Goal: Information Seeking & Learning: Learn about a topic

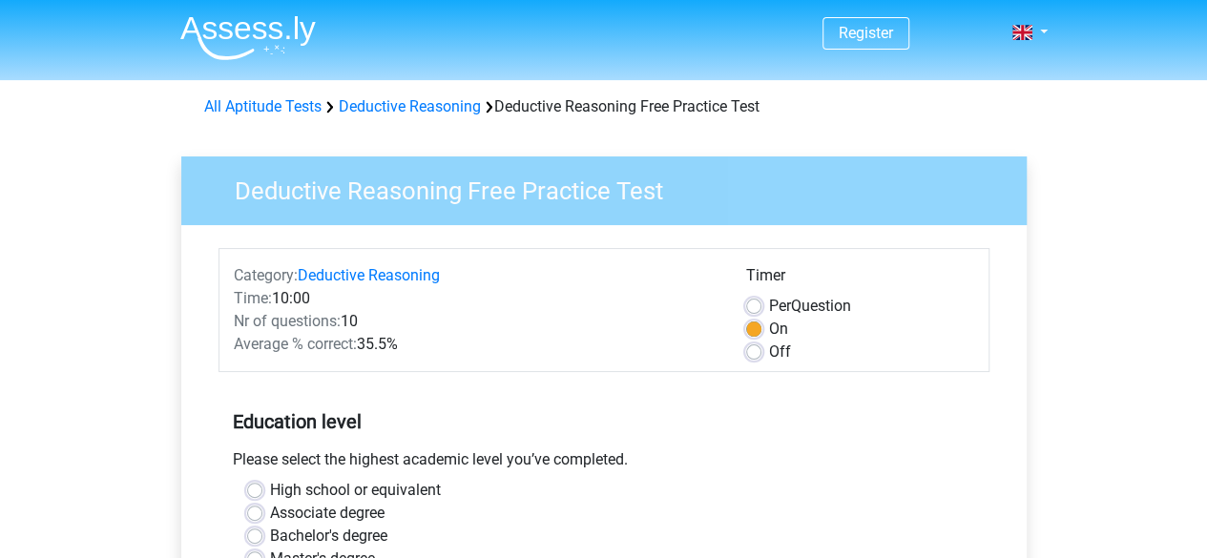
click at [354, 532] on label "Bachelor's degree" at bounding box center [328, 536] width 117 height 23
click at [262, 532] on input "Bachelor's degree" at bounding box center [254, 534] width 15 height 19
radio input "true"
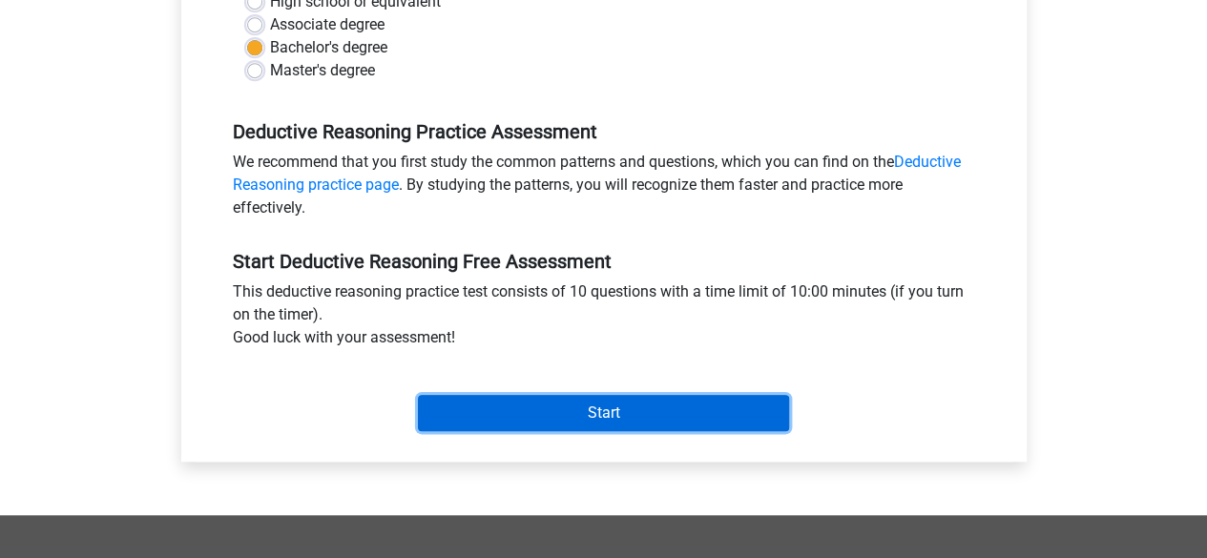
click at [512, 415] on input "Start" at bounding box center [603, 413] width 371 height 36
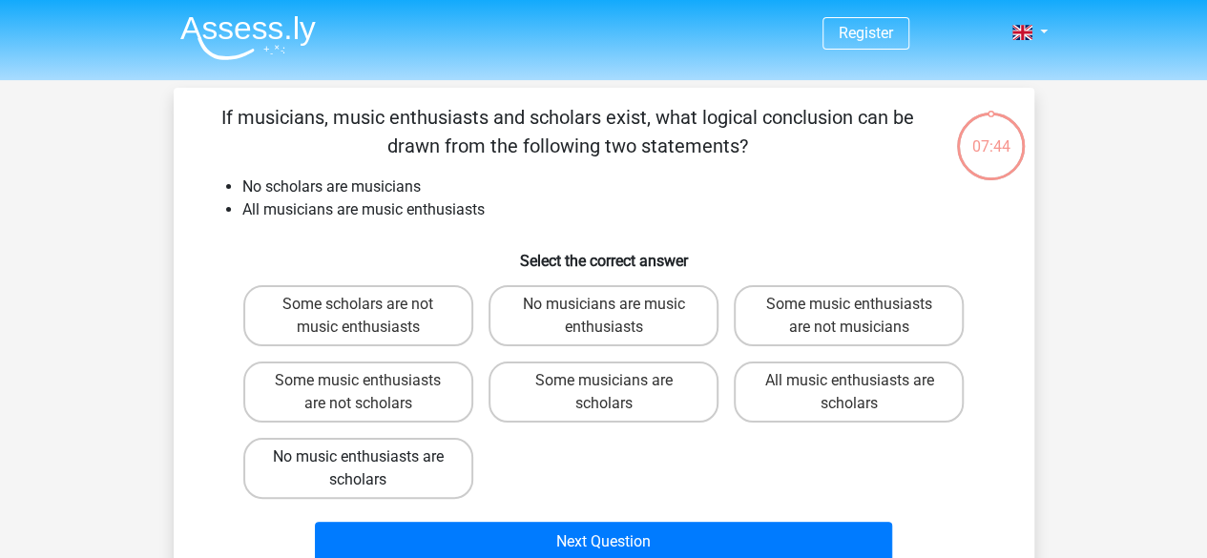
click at [466, 481] on label "No music enthusiasts are scholars" at bounding box center [358, 468] width 230 height 61
click at [370, 470] on input "No music enthusiasts are scholars" at bounding box center [364, 463] width 12 height 12
radio input "true"
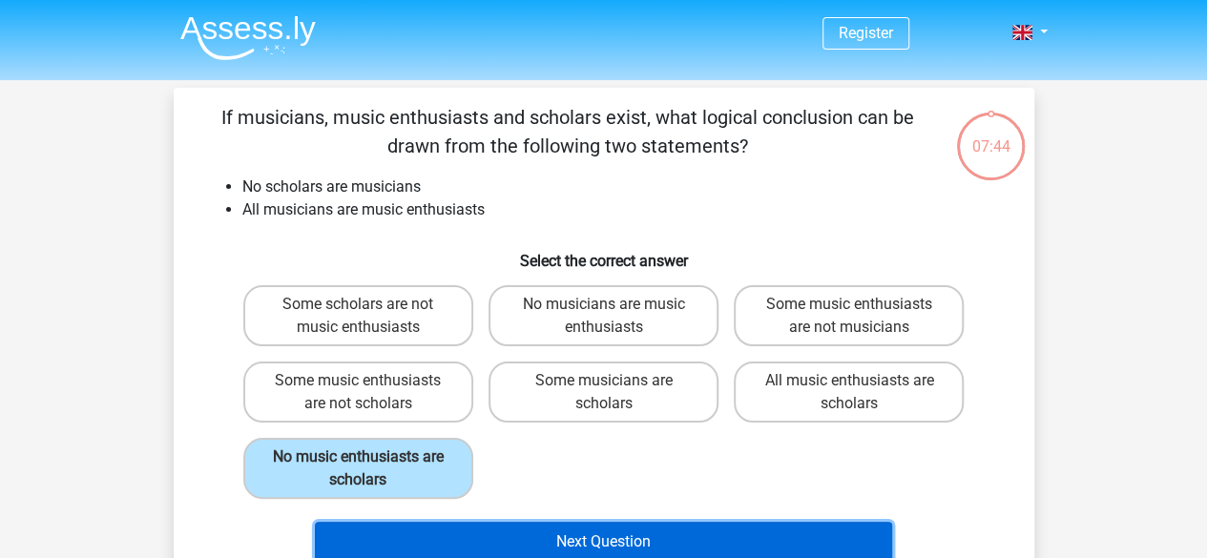
click at [632, 543] on button "Next Question" at bounding box center [603, 542] width 577 height 40
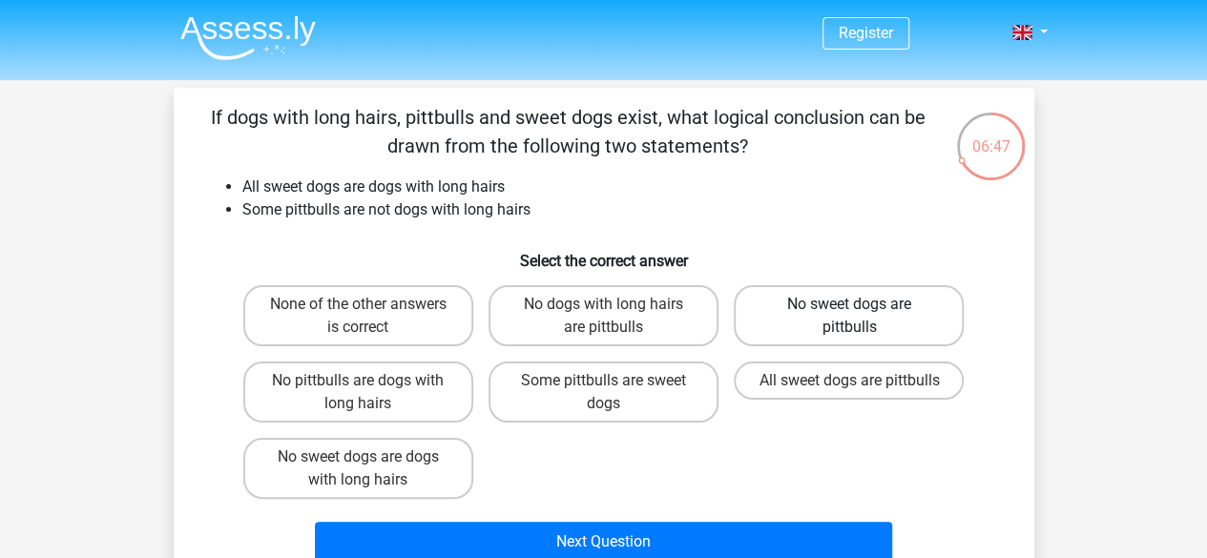
click at [861, 337] on label "No sweet dogs are pittbulls" at bounding box center [849, 315] width 230 height 61
click at [861, 317] on input "No sweet dogs are pittbulls" at bounding box center [856, 310] width 12 height 12
radio input "true"
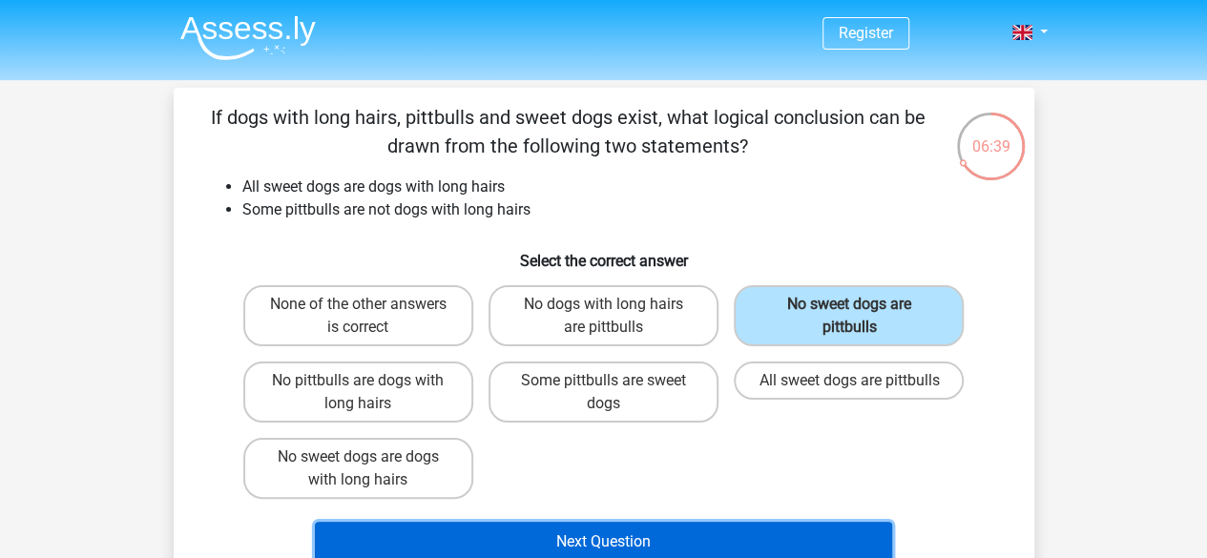
click at [625, 538] on button "Next Question" at bounding box center [603, 542] width 577 height 40
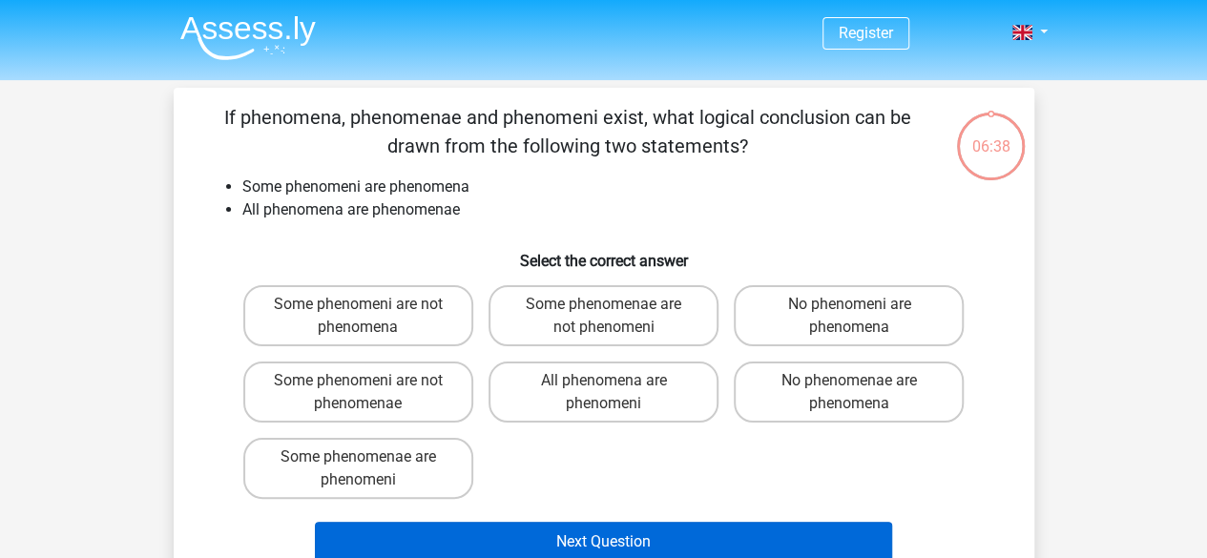
scroll to position [88, 0]
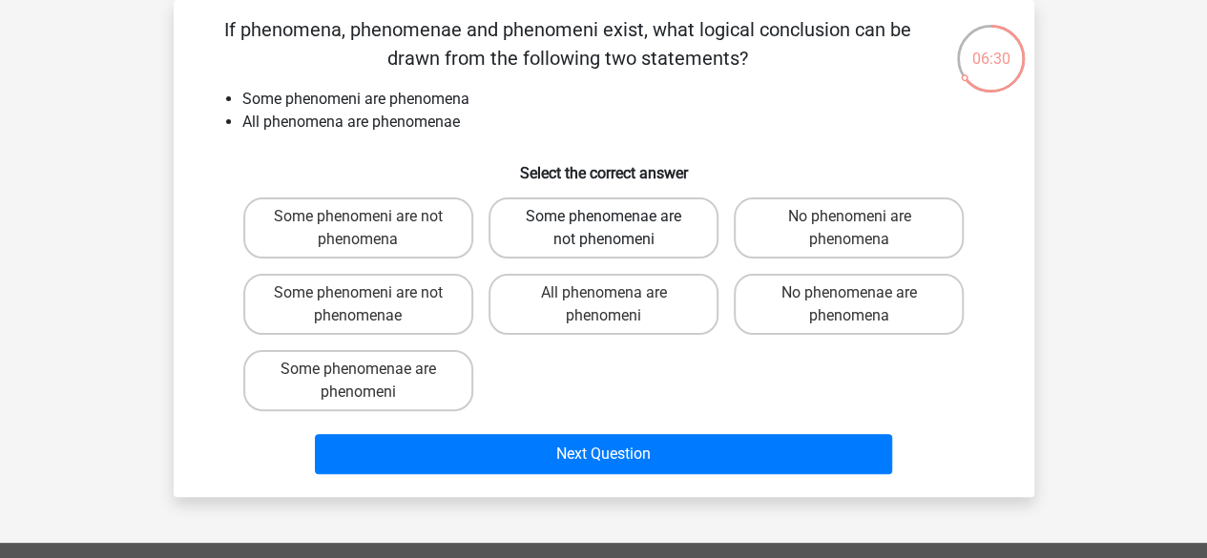
click at [541, 240] on label "Some phenomenae are not phenomeni" at bounding box center [604, 228] width 230 height 61
click at [603, 229] on input "Some phenomenae are not phenomeni" at bounding box center [609, 223] width 12 height 12
radio input "true"
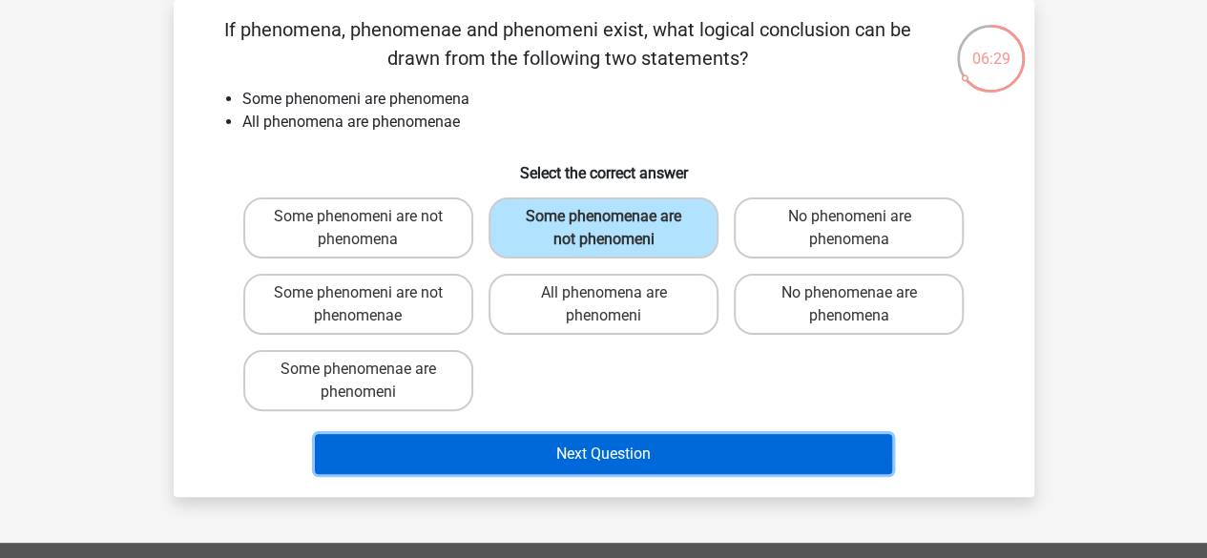
click at [662, 457] on button "Next Question" at bounding box center [603, 454] width 577 height 40
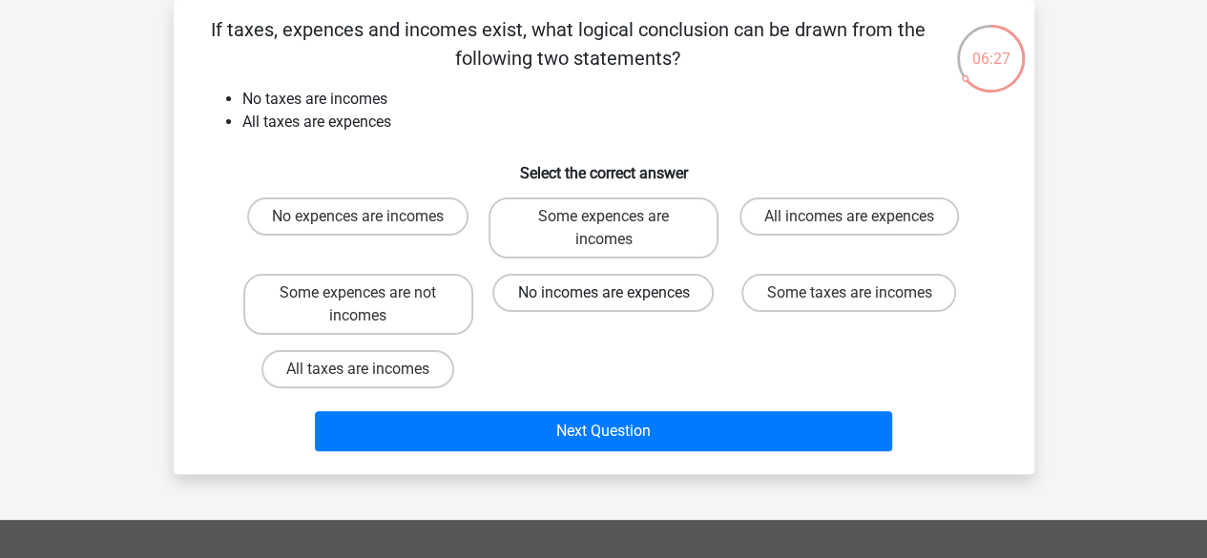
scroll to position [0, 0]
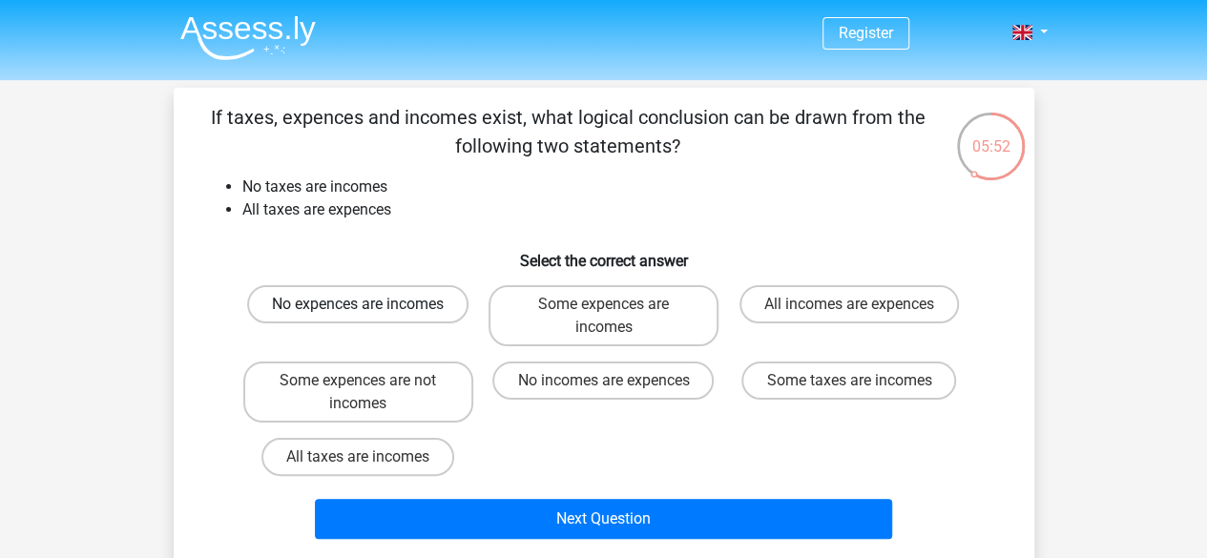
click at [402, 314] on label "No expences are incomes" at bounding box center [357, 304] width 221 height 38
click at [370, 314] on input "No expences are incomes" at bounding box center [364, 310] width 12 height 12
radio input "true"
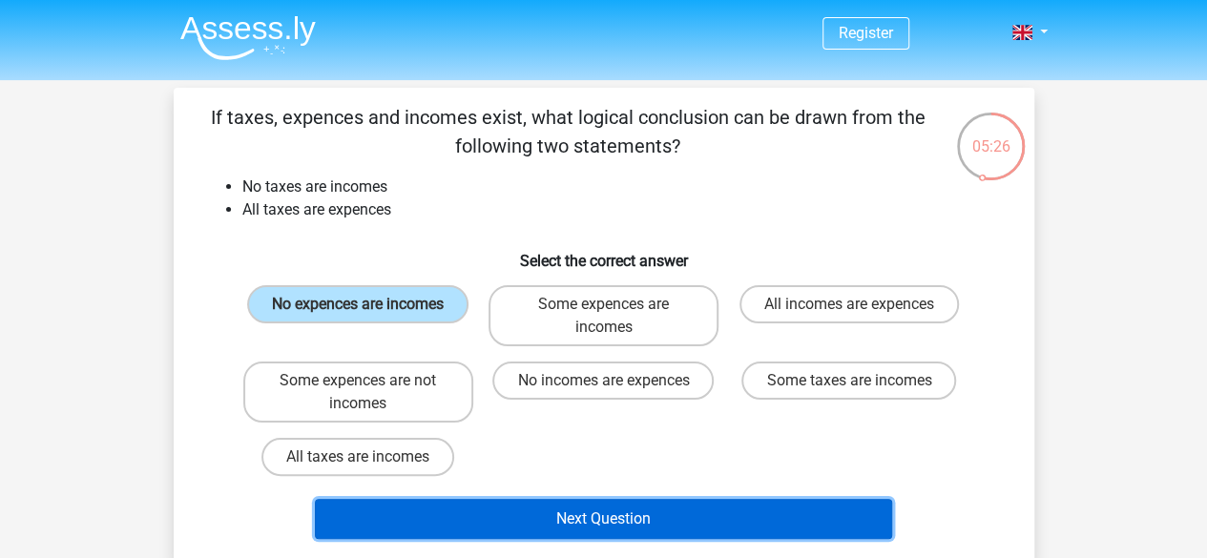
click at [685, 521] on button "Next Question" at bounding box center [603, 519] width 577 height 40
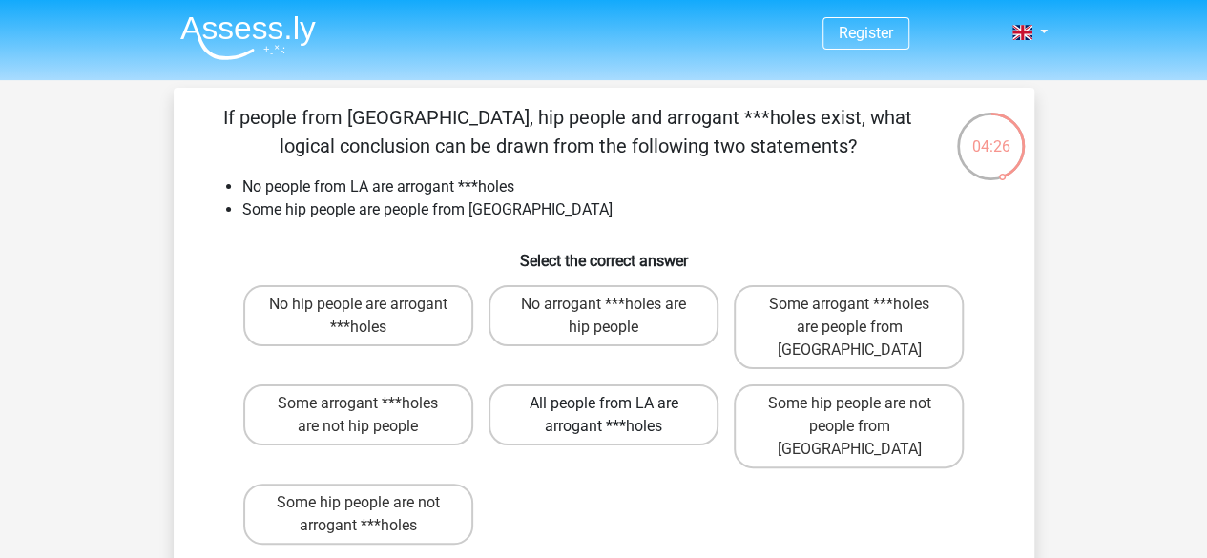
click at [527, 385] on label "All people from LA are arrogant ***holes" at bounding box center [604, 415] width 230 height 61
click at [603, 404] on input "All people from LA are arrogant ***holes" at bounding box center [609, 410] width 12 height 12
radio input "true"
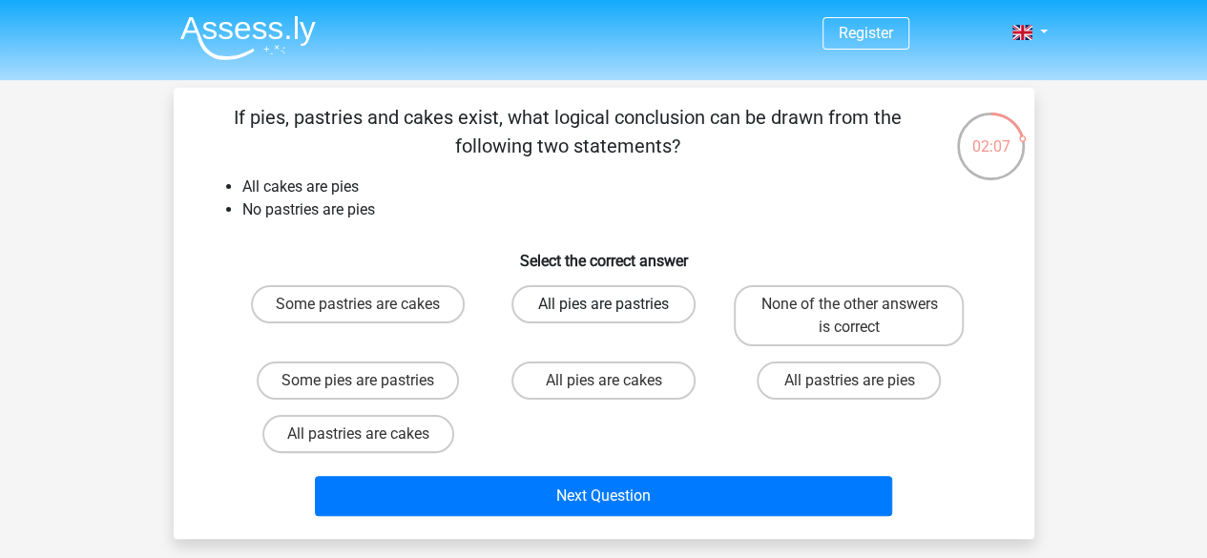
click at [584, 307] on label "All pies are pastries" at bounding box center [604, 304] width 184 height 38
click at [603, 307] on input "All pies are pastries" at bounding box center [609, 310] width 12 height 12
radio input "true"
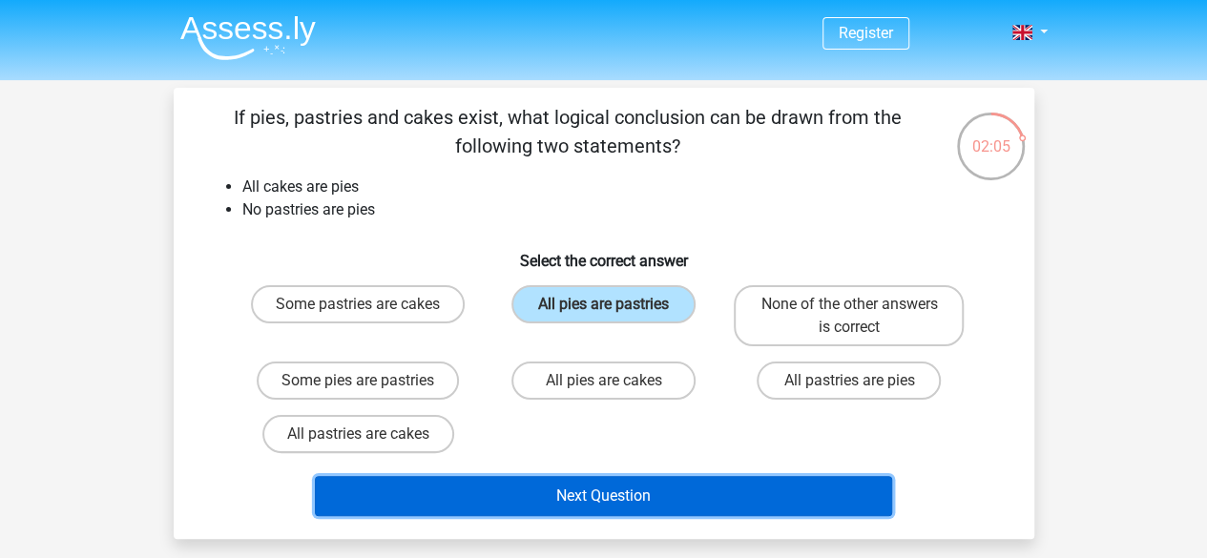
click at [640, 491] on button "Next Question" at bounding box center [603, 496] width 577 height 40
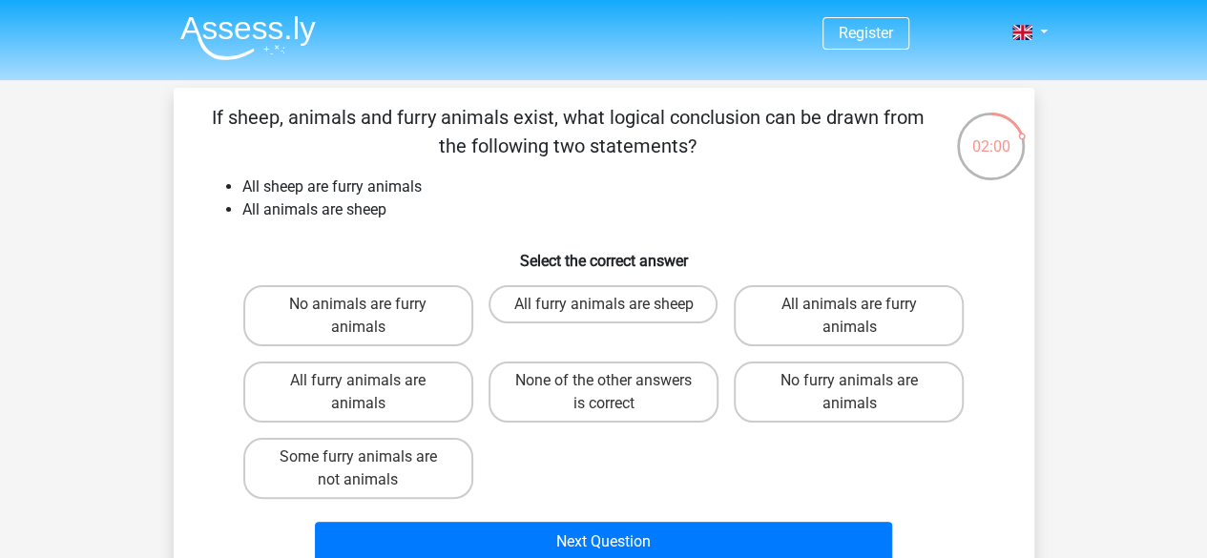
click at [366, 392] on input "All furry animals are animals" at bounding box center [364, 387] width 12 height 12
radio input "true"
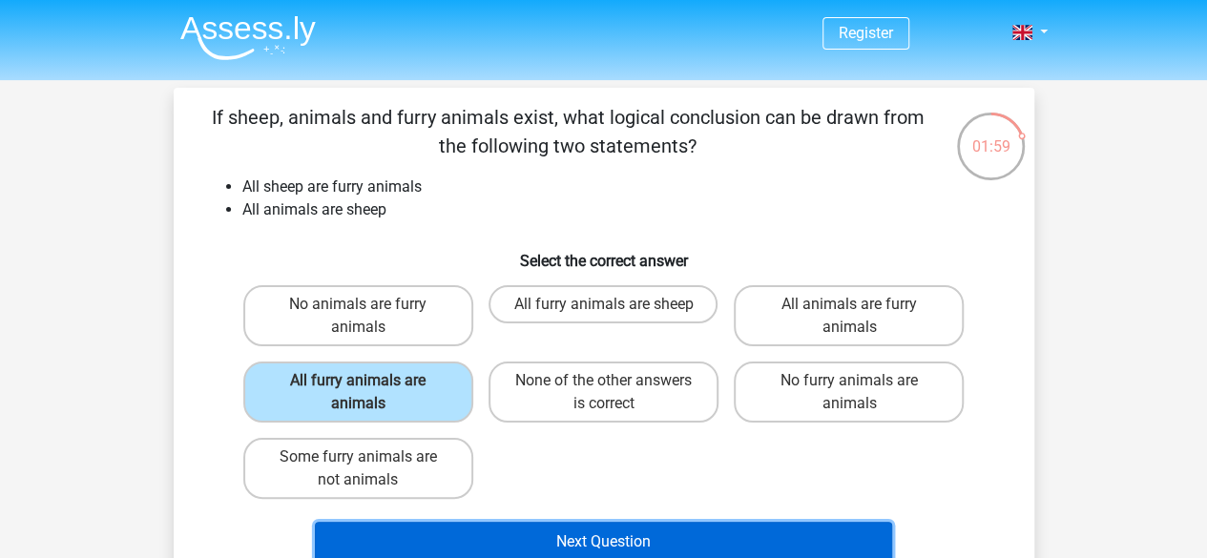
click at [556, 542] on button "Next Question" at bounding box center [603, 542] width 577 height 40
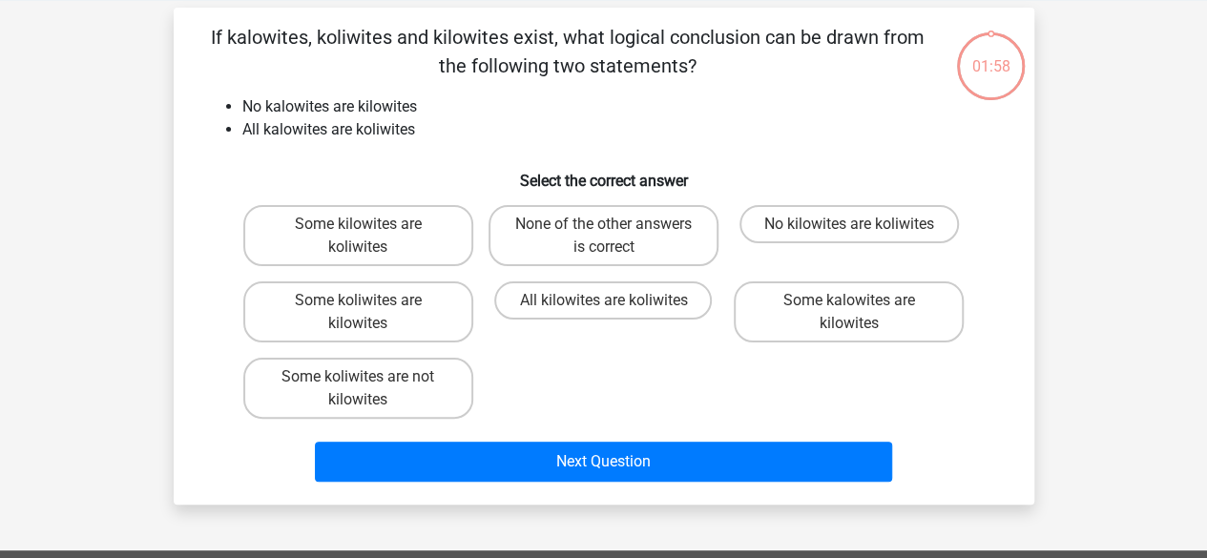
scroll to position [88, 0]
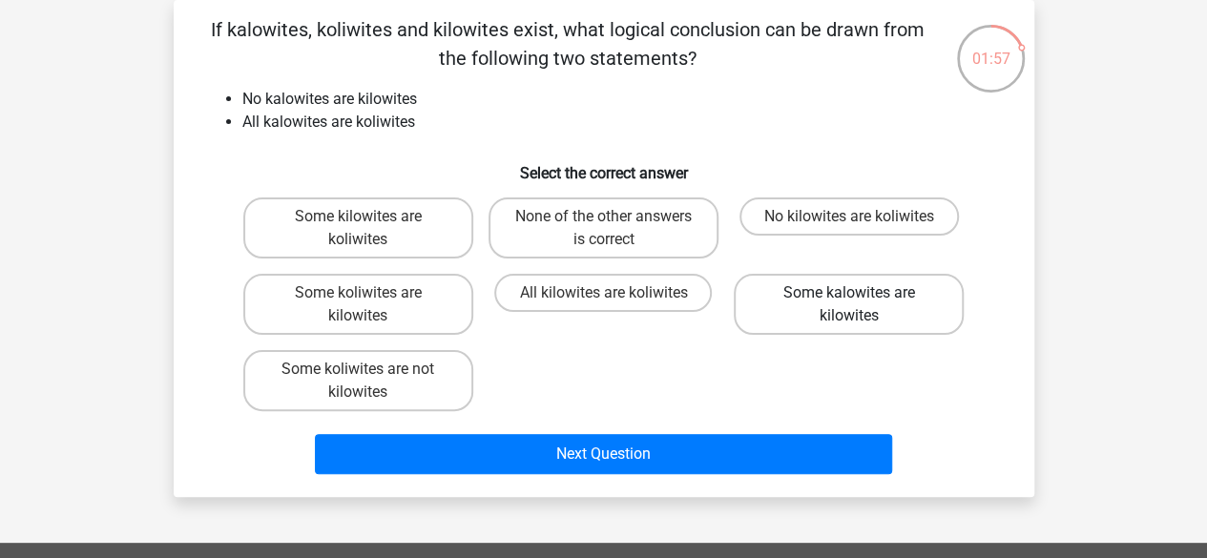
click at [813, 310] on label "Some kalowites are kilowites" at bounding box center [849, 304] width 230 height 61
click at [850, 305] on input "Some kalowites are kilowites" at bounding box center [856, 299] width 12 height 12
radio input "true"
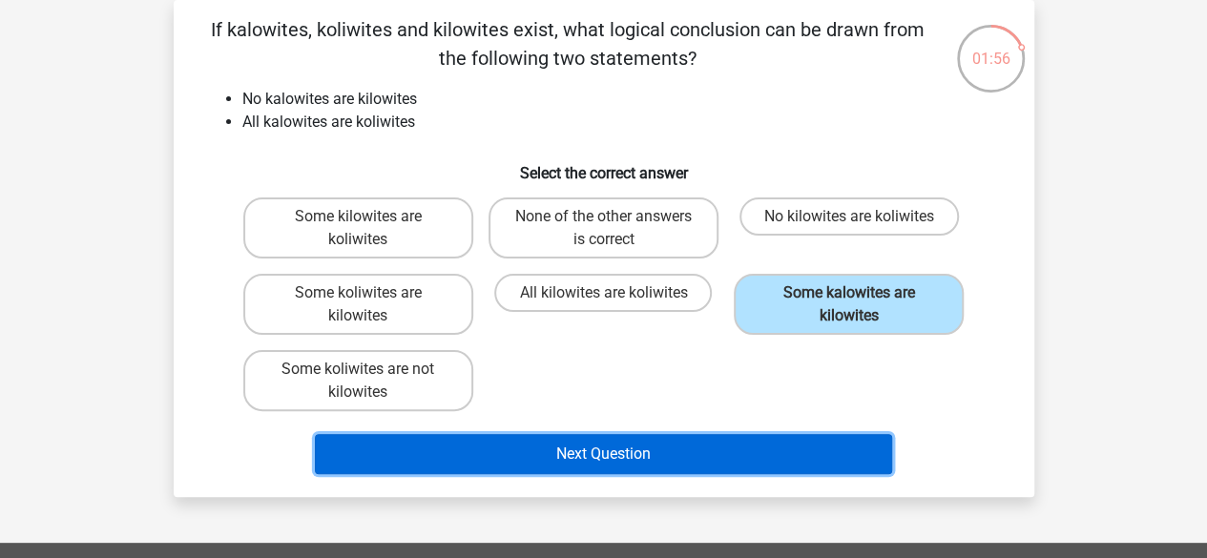
click at [794, 462] on button "Next Question" at bounding box center [603, 454] width 577 height 40
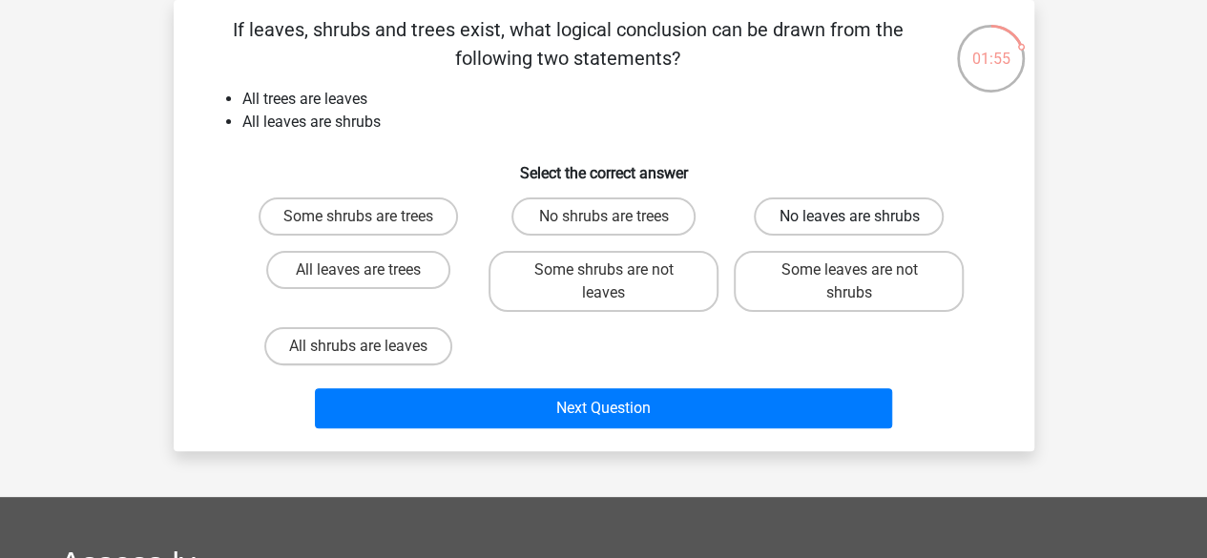
click at [792, 217] on label "No leaves are shrubs" at bounding box center [849, 217] width 190 height 38
click at [850, 217] on input "No leaves are shrubs" at bounding box center [856, 223] width 12 height 12
radio input "true"
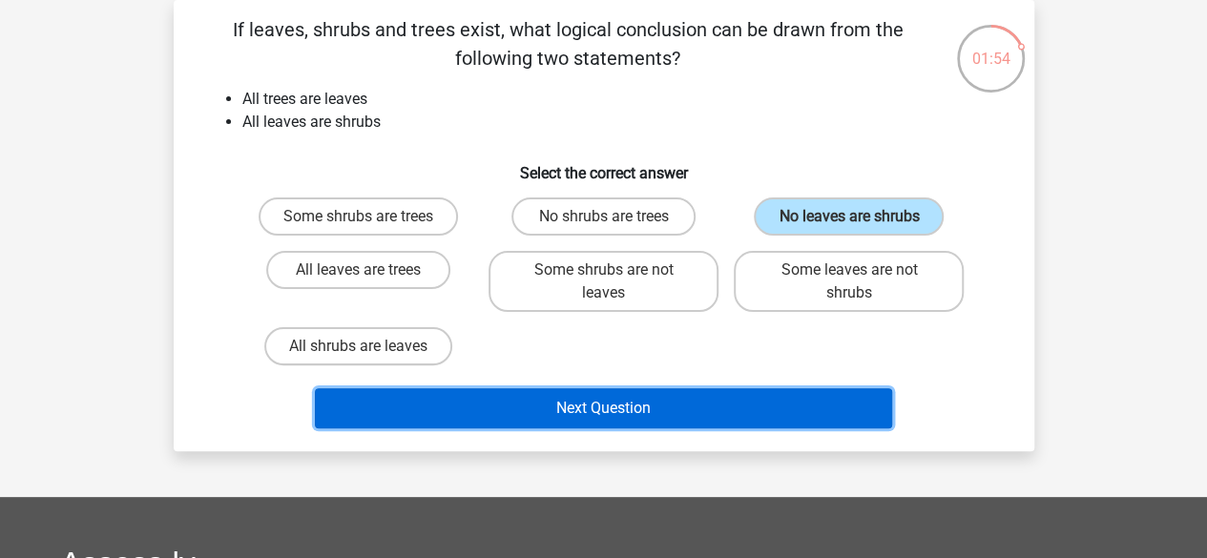
click at [752, 398] on button "Next Question" at bounding box center [603, 408] width 577 height 40
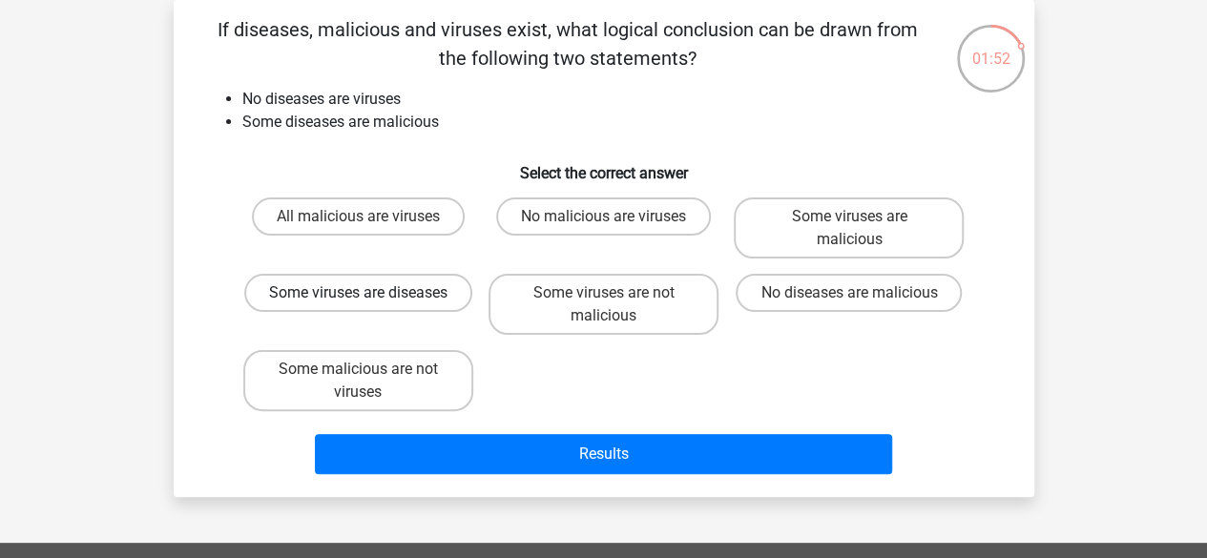
click at [399, 312] on label "Some viruses are diseases" at bounding box center [358, 293] width 228 height 38
click at [370, 305] on input "Some viruses are diseases" at bounding box center [364, 299] width 12 height 12
radio input "true"
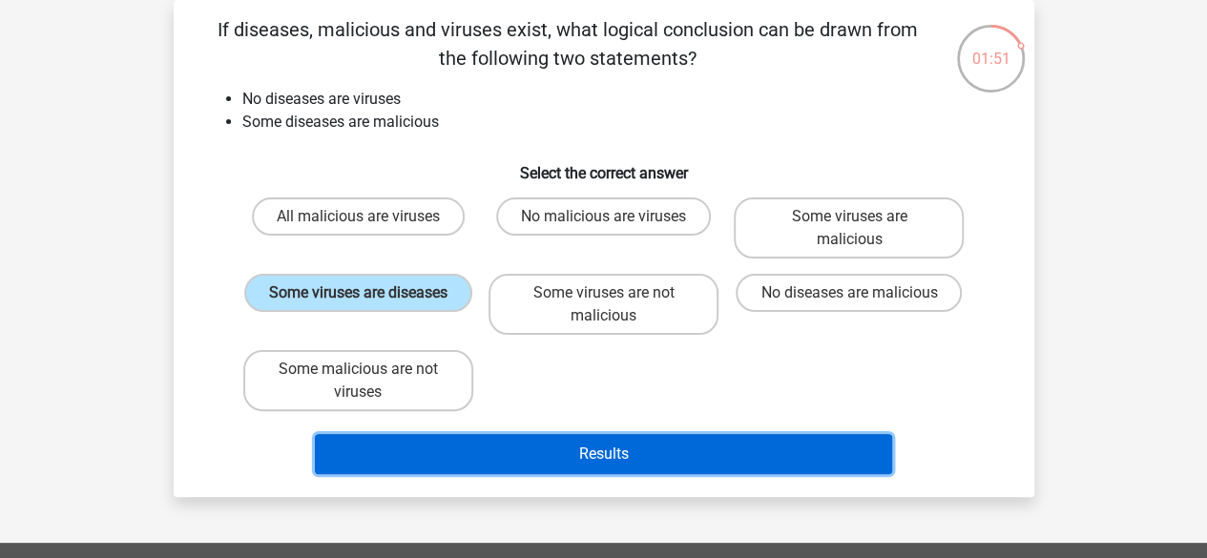
click at [533, 448] on button "Results" at bounding box center [603, 454] width 577 height 40
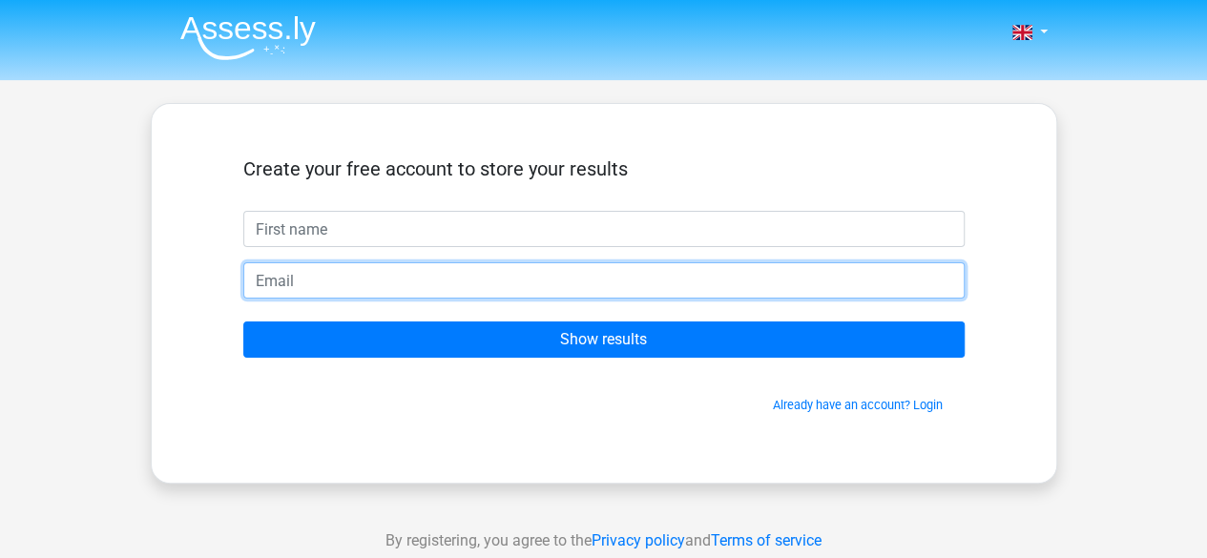
click at [361, 280] on input "email" at bounding box center [604, 280] width 722 height 36
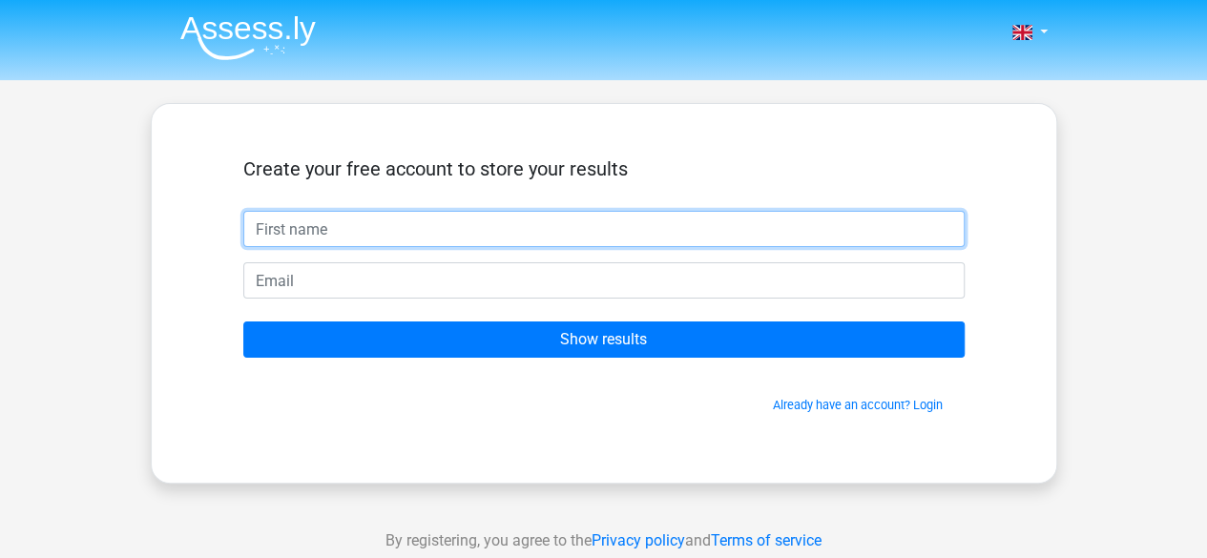
click at [396, 236] on input "text" at bounding box center [604, 229] width 722 height 36
type input "ajay"
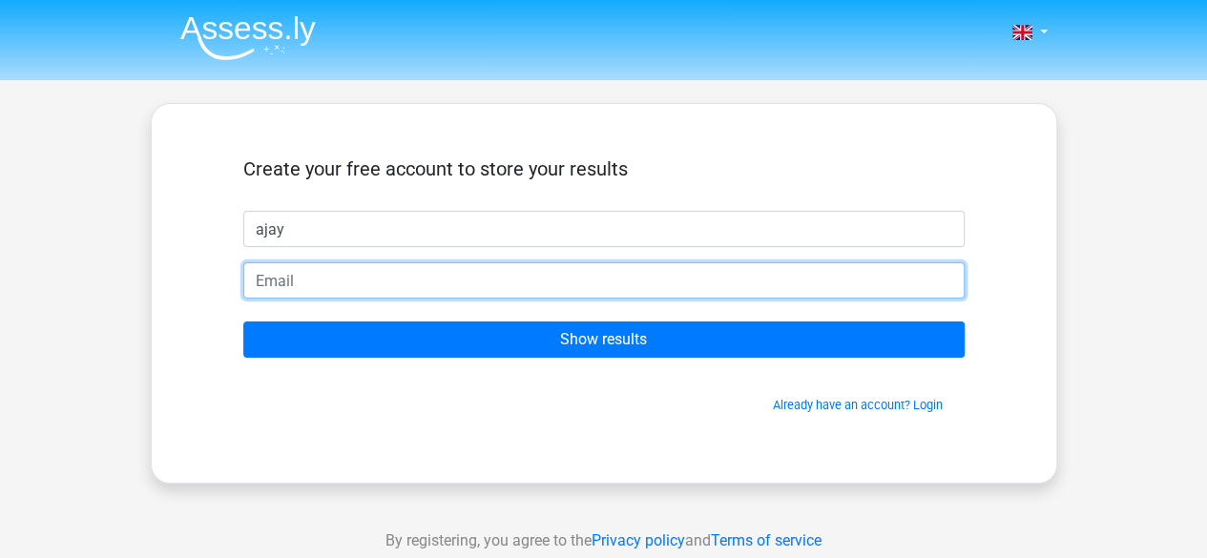
click at [387, 273] on input "email" at bounding box center [604, 280] width 722 height 36
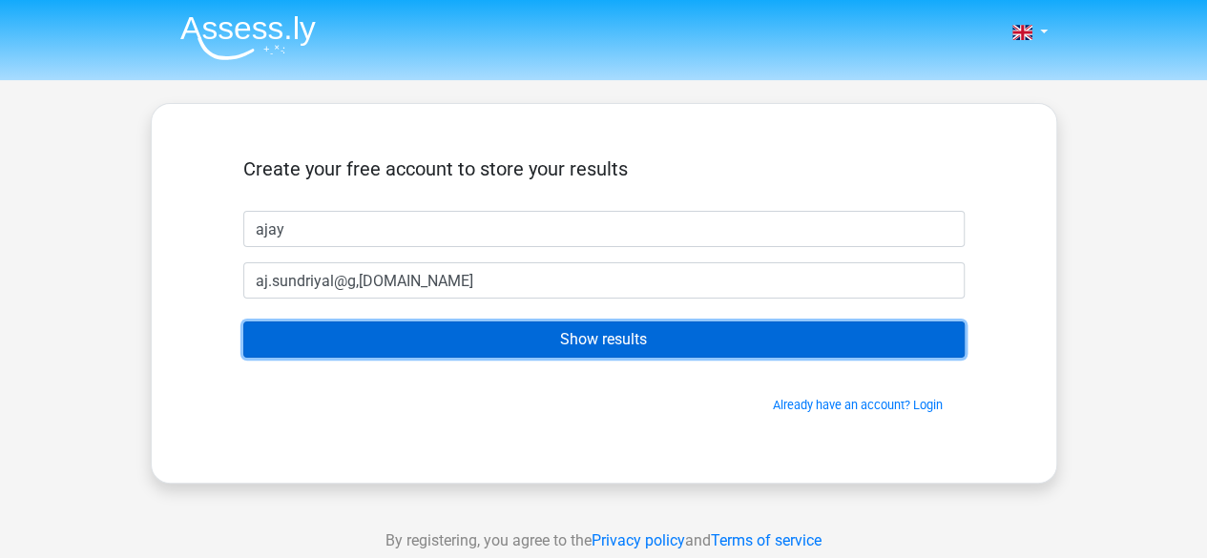
click at [500, 337] on input "Show results" at bounding box center [604, 340] width 722 height 36
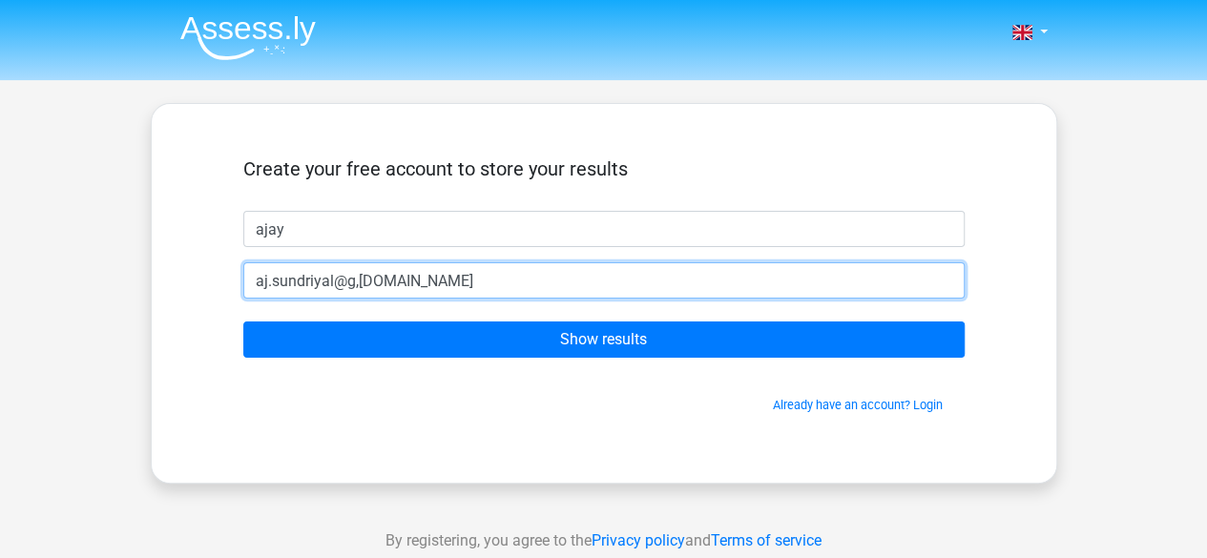
click at [358, 282] on input "aj.sundriyal@g,mail.com" at bounding box center [604, 280] width 722 height 36
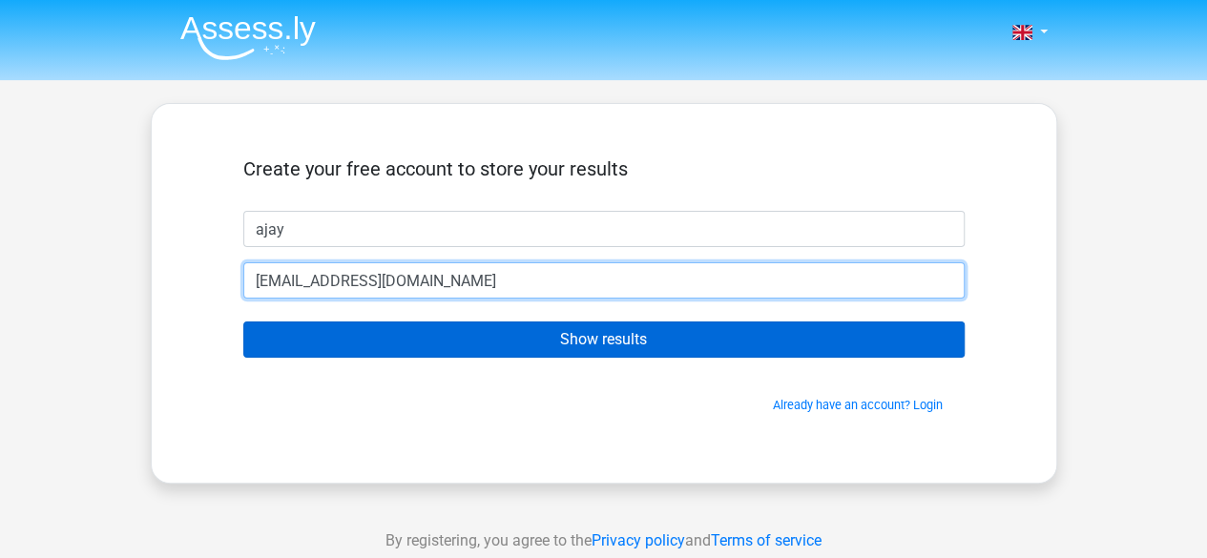
type input "aj.sundriyal@gmail.com"
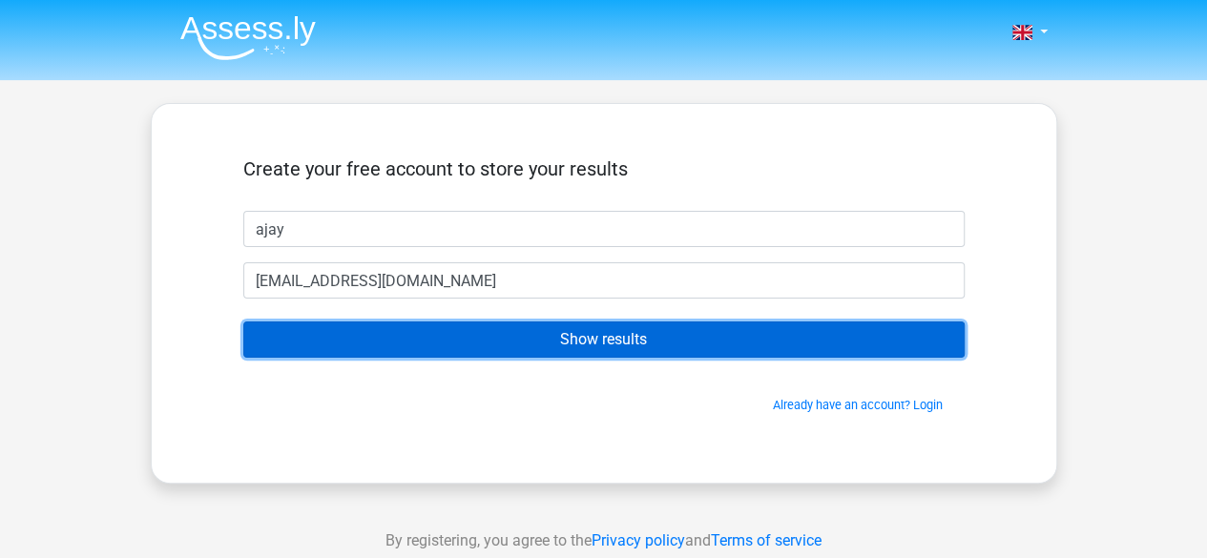
click at [433, 337] on input "Show results" at bounding box center [604, 340] width 722 height 36
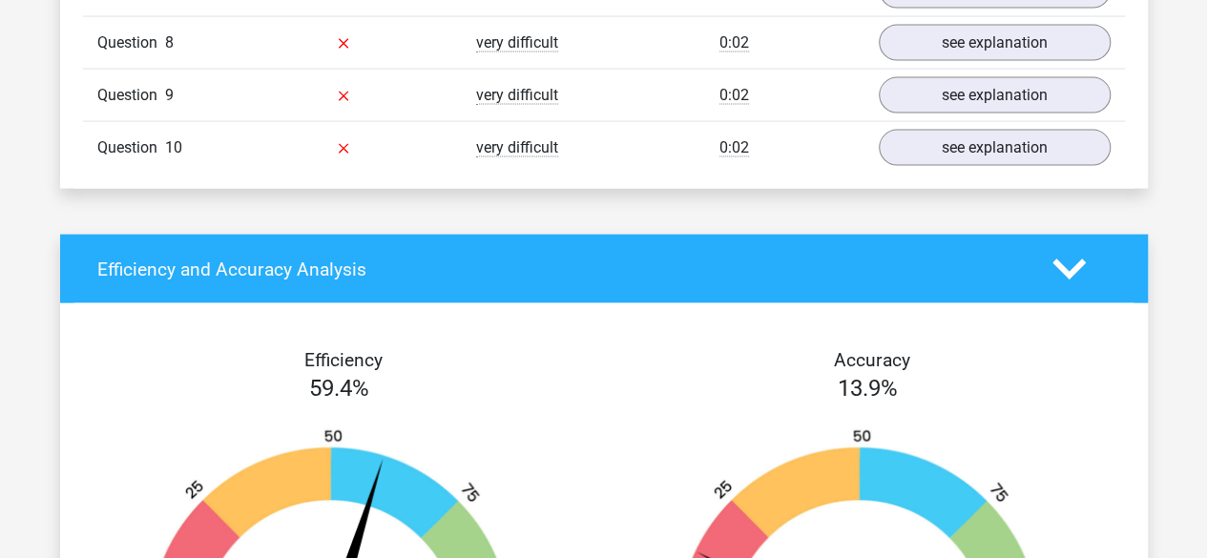
scroll to position [1466, 0]
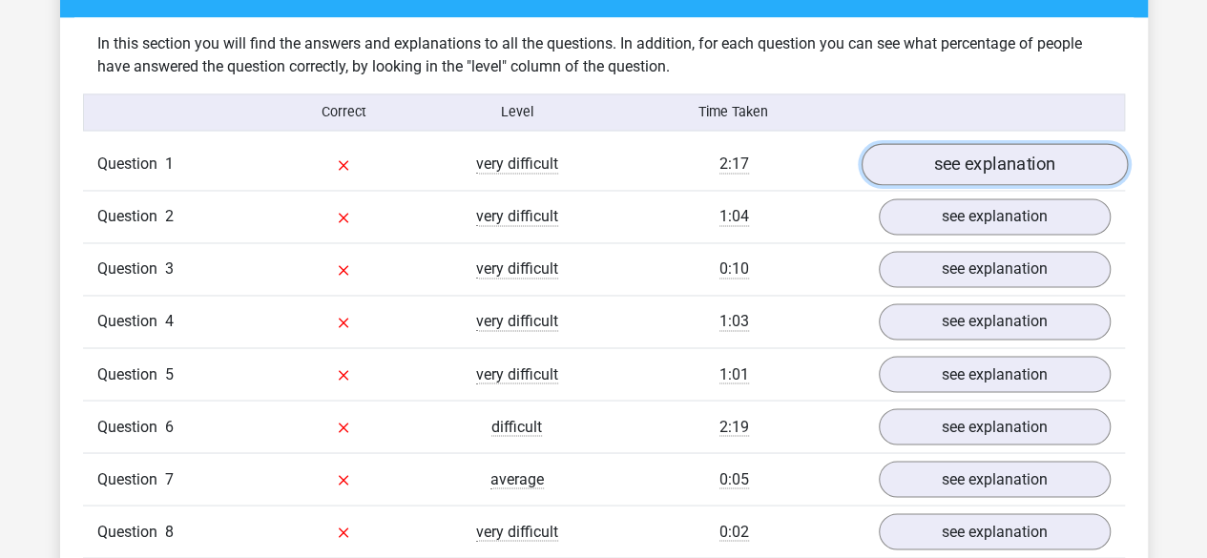
click at [970, 171] on link "see explanation" at bounding box center [994, 165] width 266 height 42
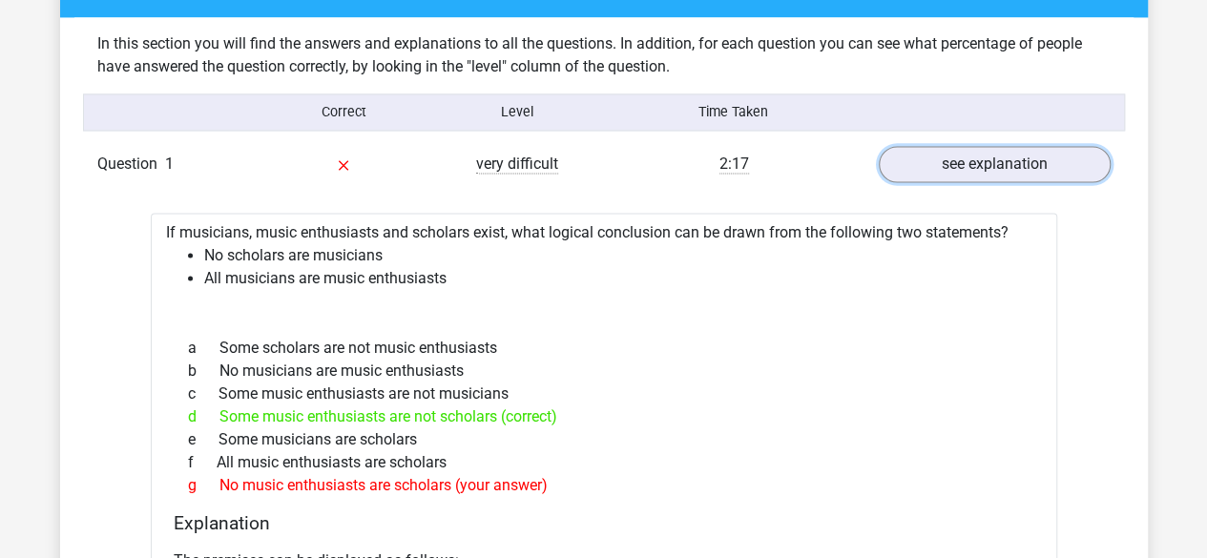
scroll to position [1955, 0]
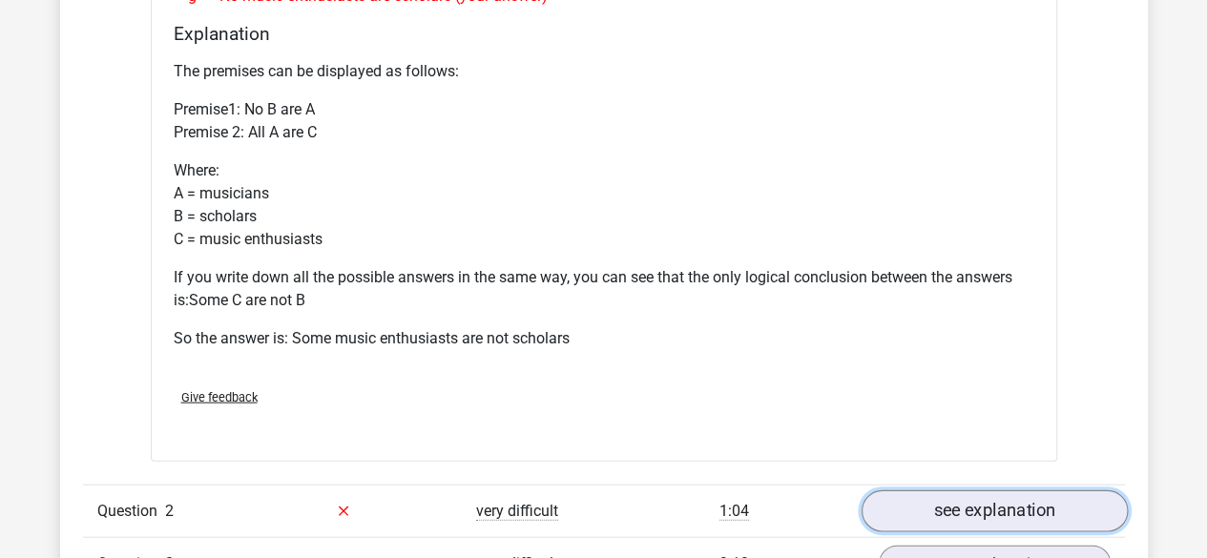
click at [926, 515] on link "see explanation" at bounding box center [994, 512] width 266 height 42
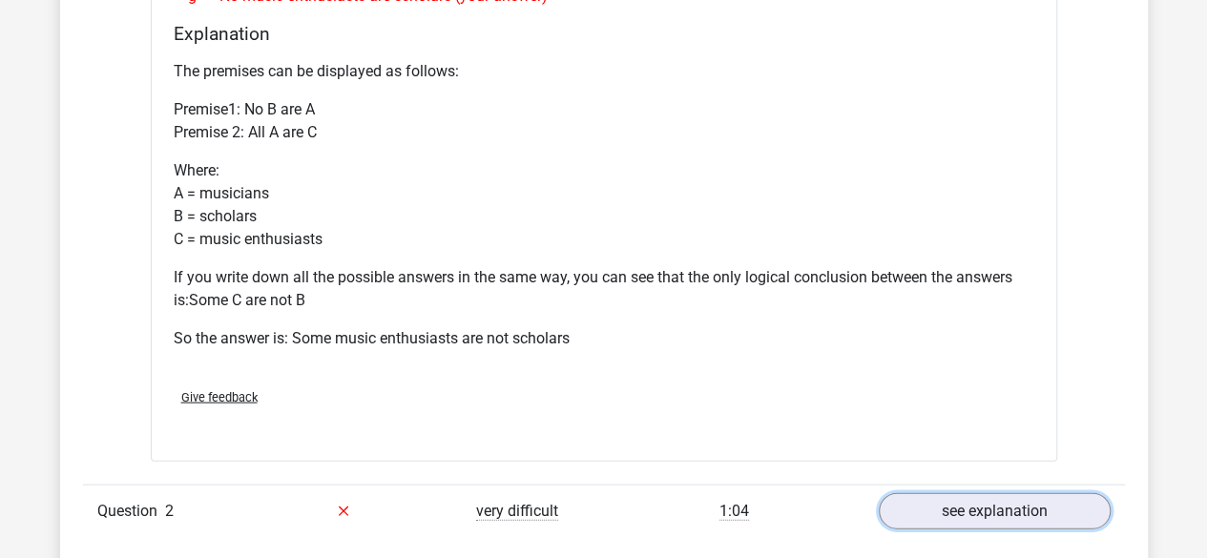
scroll to position [2444, 0]
